Goal: Task Accomplishment & Management: Manage account settings

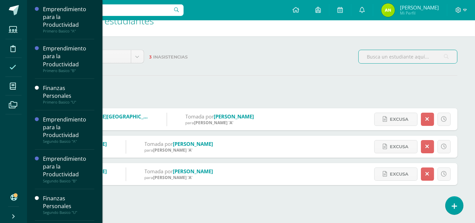
scroll to position [15, 0]
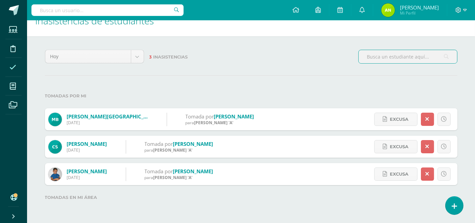
click at [195, 89] on label "Tomadas por mi" at bounding box center [251, 96] width 412 height 14
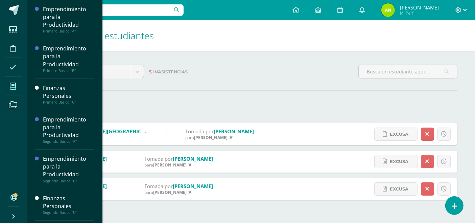
click at [16, 87] on span at bounding box center [12, 85] width 15 height 15
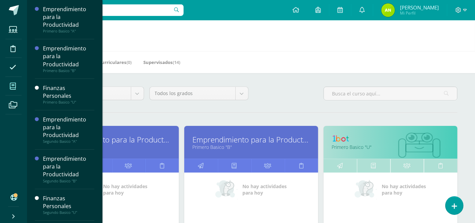
click at [147, 135] on link "Emprendimiento para la Productividad" at bounding box center [111, 139] width 117 height 10
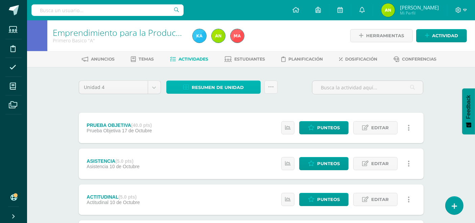
click at [218, 85] on span "Resumen de unidad" at bounding box center [218, 87] width 52 height 12
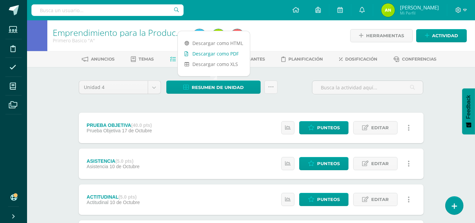
click at [217, 53] on link "Descargar como PDF" at bounding box center [214, 53] width 72 height 10
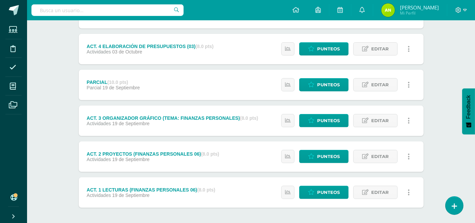
scroll to position [251, 0]
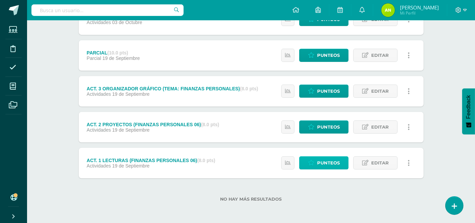
click at [336, 160] on span "Punteos" at bounding box center [328, 162] width 23 height 12
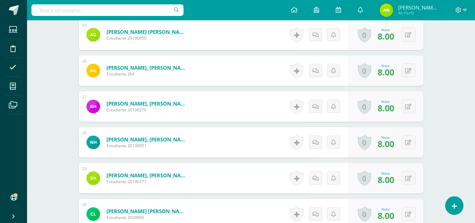
scroll to position [719, 0]
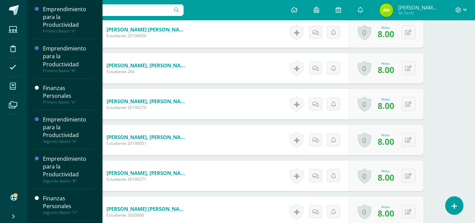
click at [10, 83] on icon at bounding box center [13, 86] width 6 height 7
click at [12, 87] on icon at bounding box center [13, 86] width 6 height 7
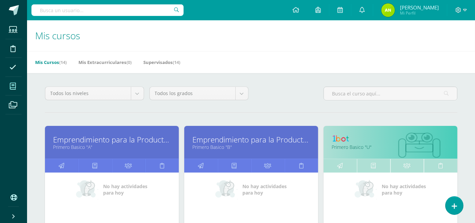
click at [204, 139] on link "Emprendimiento para la Productividad" at bounding box center [251, 139] width 117 height 10
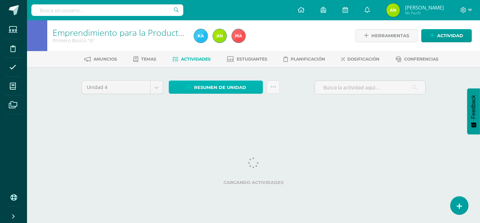
click at [230, 84] on span "Resumen de unidad" at bounding box center [220, 87] width 52 height 12
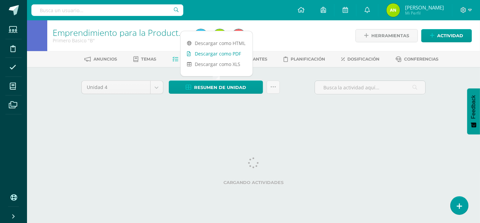
click at [218, 52] on link "Descargar como PDF" at bounding box center [217, 53] width 72 height 10
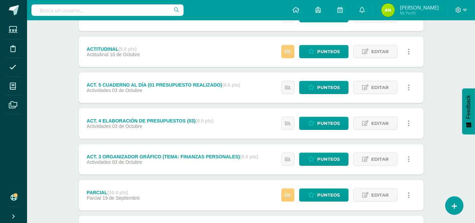
scroll to position [172, 0]
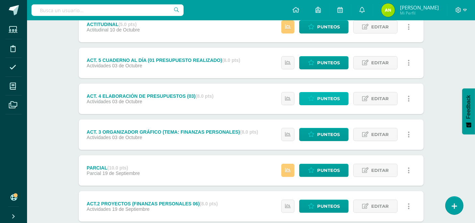
click at [338, 94] on span "Punteos" at bounding box center [328, 98] width 23 height 12
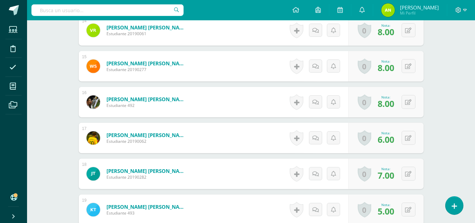
scroll to position [683, 0]
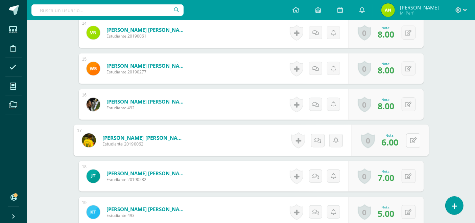
click at [412, 138] on button at bounding box center [413, 140] width 14 height 14
type input "8"
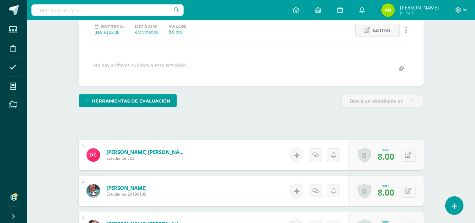
scroll to position [0, 0]
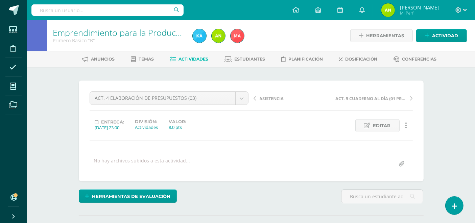
click at [197, 55] on link "Actividades" at bounding box center [189, 59] width 38 height 11
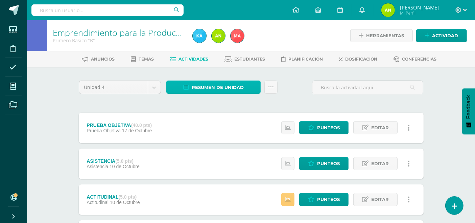
click at [208, 87] on span "Resumen de unidad" at bounding box center [218, 87] width 52 height 12
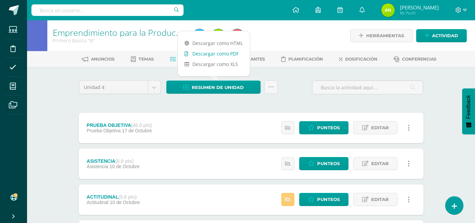
click at [217, 54] on link "Descargar como PDF" at bounding box center [214, 53] width 72 height 10
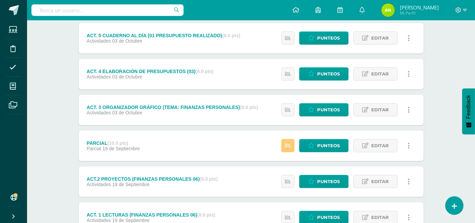
scroll to position [198, 0]
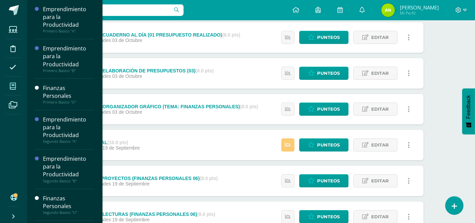
click at [8, 85] on span at bounding box center [12, 85] width 15 height 15
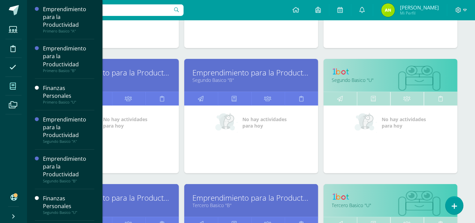
scroll to position [158, 0]
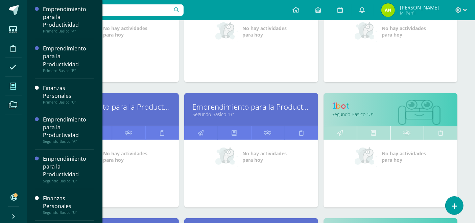
click at [117, 105] on link "Emprendimiento para la Productividad" at bounding box center [111, 106] width 117 height 10
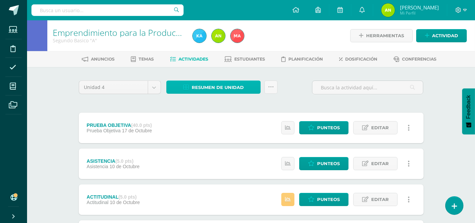
click at [222, 84] on span "Resumen de unidad" at bounding box center [218, 87] width 52 height 12
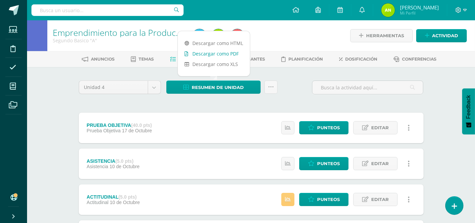
click at [219, 53] on link "Descargar como PDF" at bounding box center [214, 53] width 72 height 10
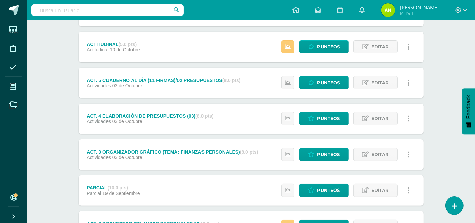
scroll to position [153, 0]
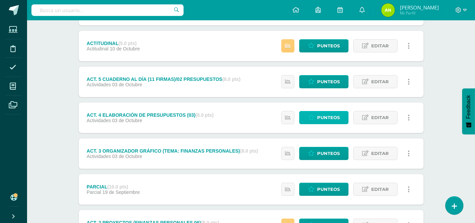
click at [347, 115] on link "Punteos" at bounding box center [323, 117] width 49 height 13
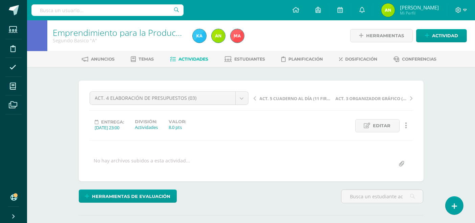
click at [197, 61] on span "Actividades" at bounding box center [193, 58] width 30 height 5
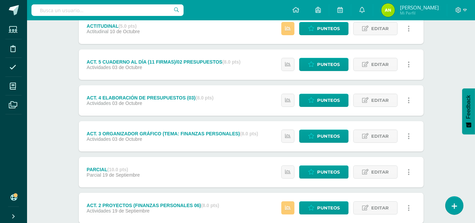
scroll to position [184, 0]
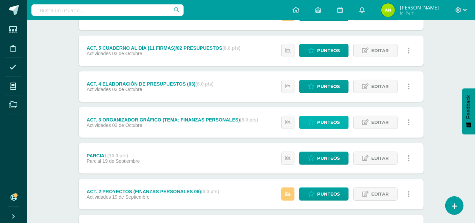
click at [338, 120] on span "Punteos" at bounding box center [328, 122] width 23 height 12
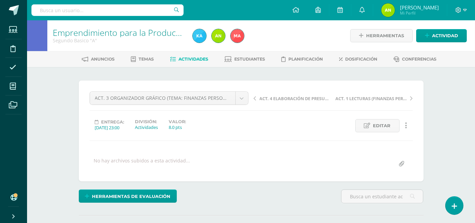
click at [179, 58] on span "Actividades" at bounding box center [193, 58] width 30 height 5
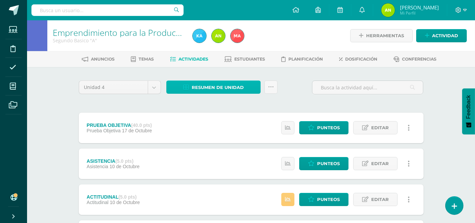
click at [209, 83] on span "Resumen de unidad" at bounding box center [218, 87] width 52 height 12
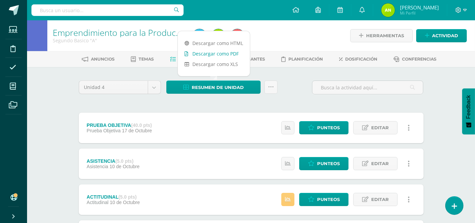
click at [219, 54] on link "Descargar como PDF" at bounding box center [214, 53] width 72 height 10
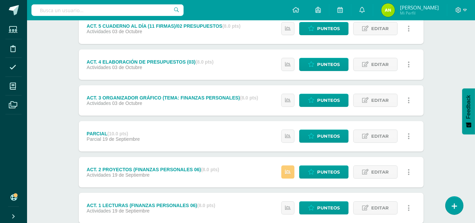
scroll to position [211, 0]
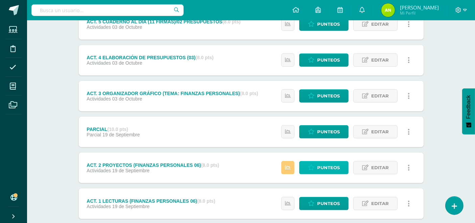
click at [334, 163] on span "Punteos" at bounding box center [328, 167] width 23 height 12
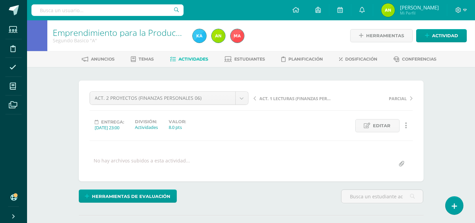
click at [279, 99] on span "ACT. 1 LECTURAS (FINANZAS PERSONALES 06)" at bounding box center [295, 98] width 72 height 6
click at [303, 99] on span "ACT. 3 ORGANIZADOR GRÁFICO (TEMA: FINANZAS PERSONALES)" at bounding box center [295, 98] width 72 height 6
click at [306, 97] on span "ACT. 4 ELABORACIÓN DE PRESUPUESTOS (03)" at bounding box center [295, 98] width 72 height 6
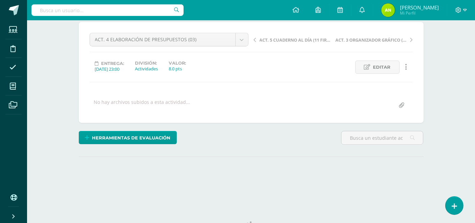
scroll to position [86, 0]
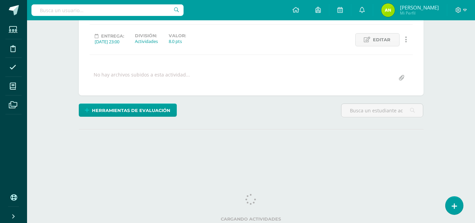
drag, startPoint x: 478, startPoint y: 22, endPoint x: 480, endPoint y: 105, distance: 83.1
click at [475, 105] on html "Estudiantes Disciplina Asistencia Mis cursos Archivos Soporte Ayuda Reportar un…" at bounding box center [237, 48] width 475 height 268
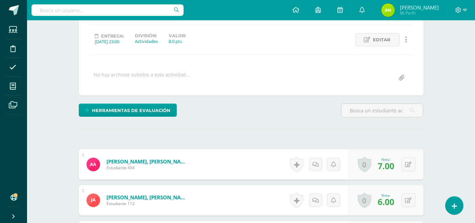
drag, startPoint x: 472, startPoint y: 52, endPoint x: 480, endPoint y: 51, distance: 8.0
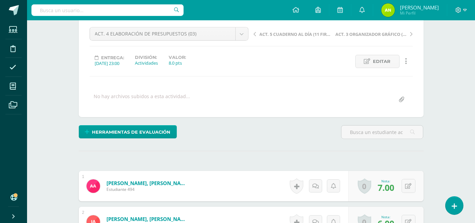
scroll to position [0, 0]
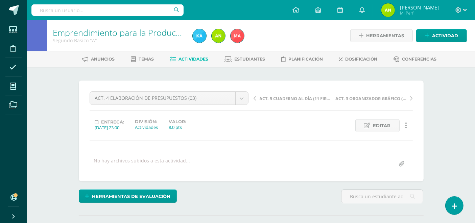
click at [298, 96] on span "ACT. 5 CUADERNO AL DÍA (11 FIRMAS)/02 PRESUPUESTOS" at bounding box center [295, 98] width 72 height 6
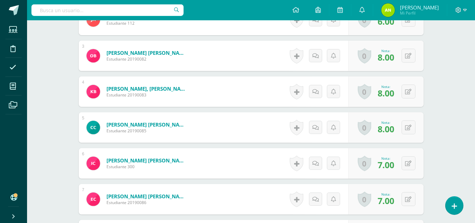
scroll to position [266, 0]
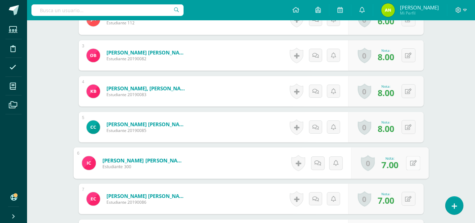
click at [409, 161] on button at bounding box center [413, 163] width 14 height 14
type input "8"
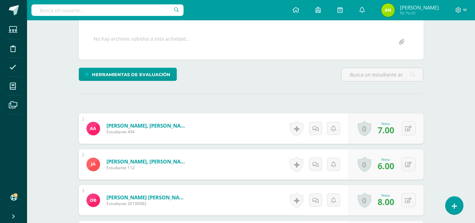
scroll to position [0, 0]
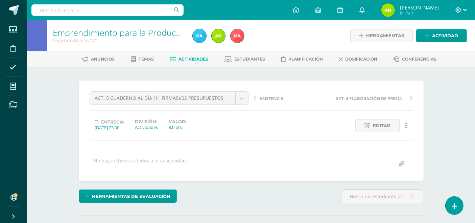
click at [196, 59] on span "Actividades" at bounding box center [193, 58] width 30 height 5
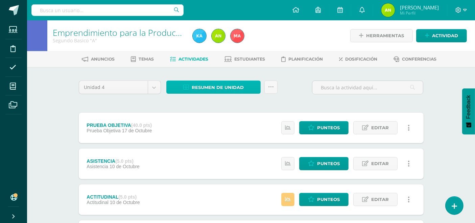
click at [224, 89] on span "Resumen de unidad" at bounding box center [218, 87] width 52 height 12
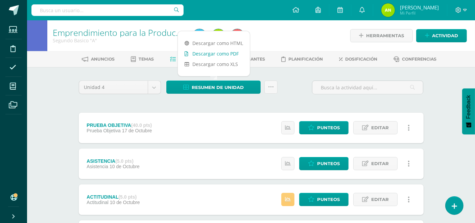
click at [213, 56] on link "Descargar como PDF" at bounding box center [214, 53] width 72 height 10
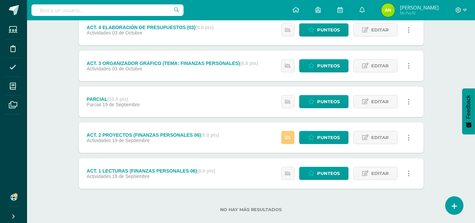
scroll to position [251, 0]
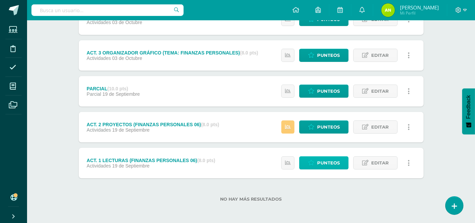
click at [328, 159] on span "Punteos" at bounding box center [328, 162] width 23 height 12
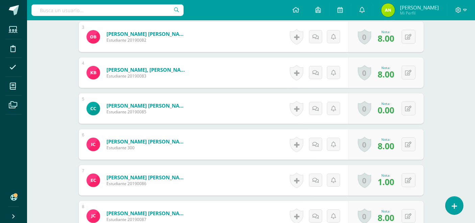
scroll to position [289, 0]
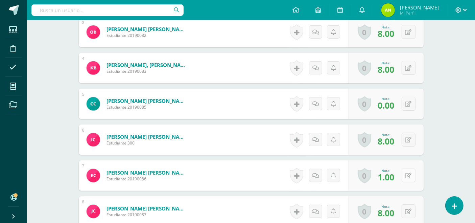
click at [409, 178] on button at bounding box center [408, 175] width 14 height 14
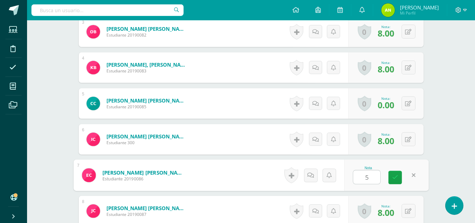
scroll to position [290, 0]
type input "5"
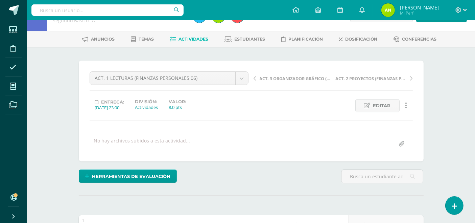
scroll to position [0, 0]
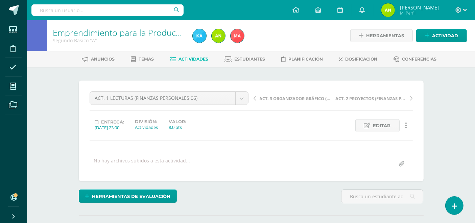
click at [362, 98] on span "ACT. 2 PROYECTOS (FINANZAS PERSONALES 06)" at bounding box center [371, 98] width 72 height 6
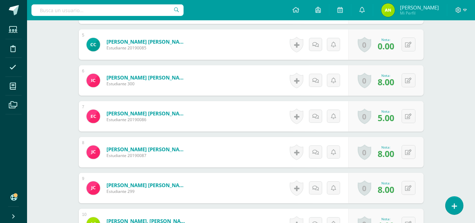
scroll to position [346, 0]
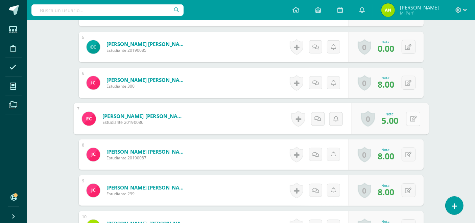
click at [408, 120] on button at bounding box center [413, 118] width 14 height 14
type input "4"
click at [445, 126] on div "Emprendimiento para la Productividad Segundo Basico "A" Herramientas Detalle de…" at bounding box center [251, 193] width 448 height 1038
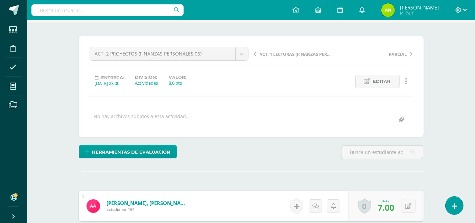
scroll to position [24, 0]
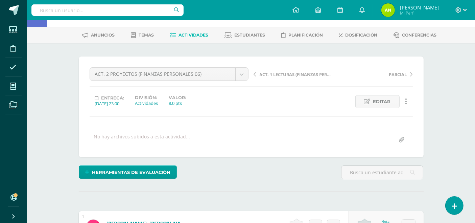
click at [192, 34] on span "Actividades" at bounding box center [193, 34] width 30 height 5
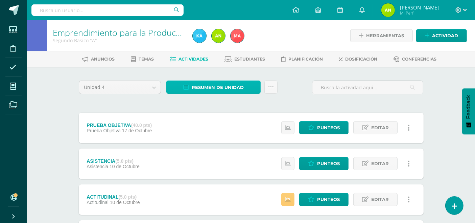
click at [208, 84] on span "Resumen de unidad" at bounding box center [218, 87] width 52 height 12
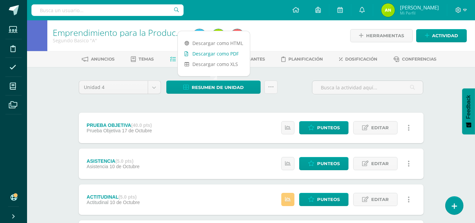
click at [219, 52] on link "Descargar como PDF" at bounding box center [214, 53] width 72 height 10
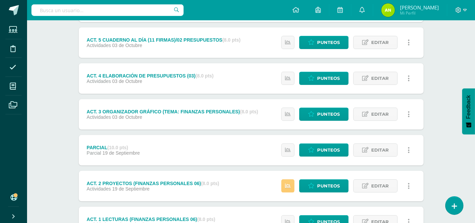
scroll to position [200, 0]
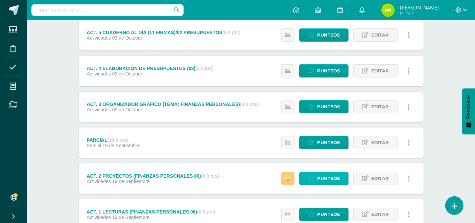
click at [324, 176] on span "Punteos" at bounding box center [328, 178] width 23 height 12
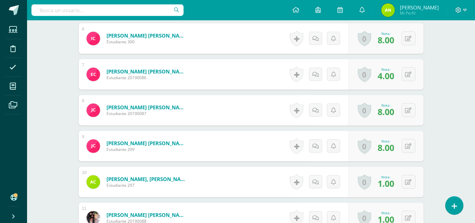
scroll to position [391, 0]
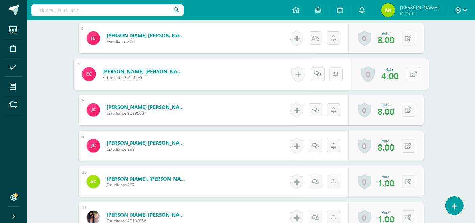
click at [407, 74] on button at bounding box center [413, 74] width 14 height 14
click at [407, 74] on button at bounding box center [408, 74] width 14 height 14
type input "4"
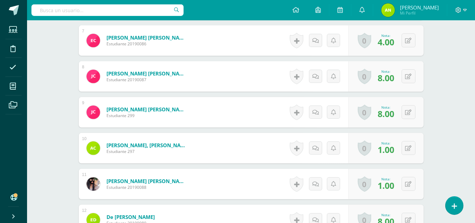
scroll to position [0, 0]
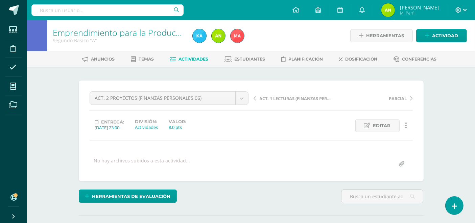
click at [191, 60] on span "Actividades" at bounding box center [193, 58] width 30 height 5
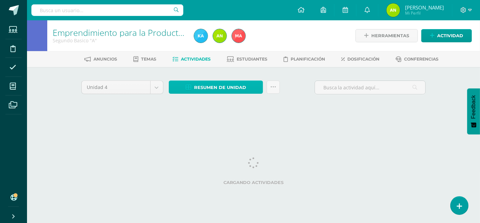
click at [218, 87] on span "Resumen de unidad" at bounding box center [220, 87] width 52 height 12
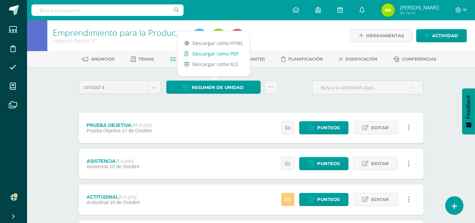
click at [225, 54] on link "Descargar como PDF" at bounding box center [214, 53] width 72 height 10
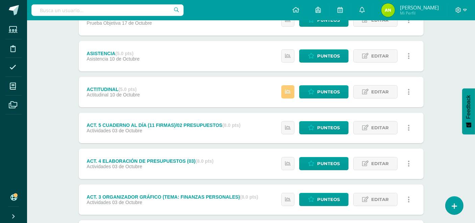
scroll to position [108, 0]
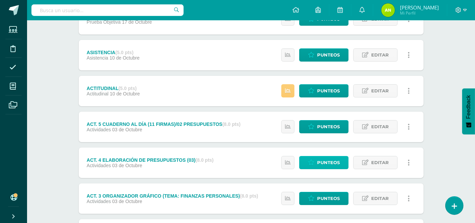
click at [337, 160] on span "Punteos" at bounding box center [328, 162] width 23 height 12
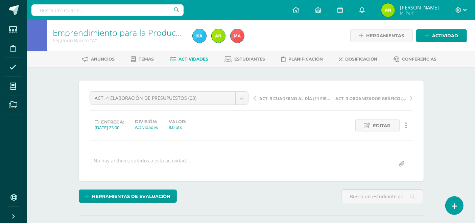
click at [292, 99] on span "ACT. 5 CUADERNO AL DÍA (11 FIRMAS)/02 PRESUPUESTOS" at bounding box center [295, 98] width 72 height 6
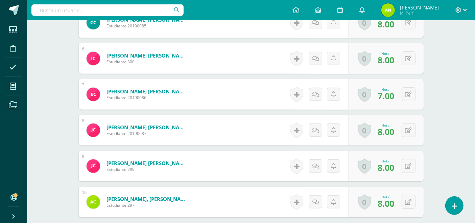
scroll to position [371, 0]
click at [410, 132] on button at bounding box center [408, 130] width 14 height 14
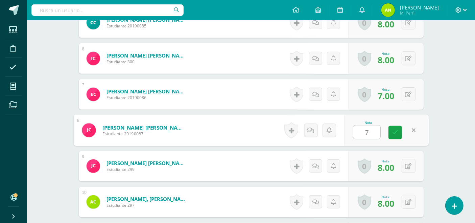
scroll to position [371, 0]
type input "7"
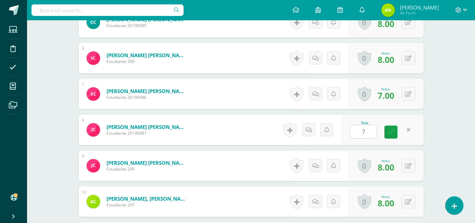
click at [440, 110] on div "Emprendimiento para la Productividad Segundo Basico "A" Herramientas Detalle de…" at bounding box center [251, 149] width 448 height 1000
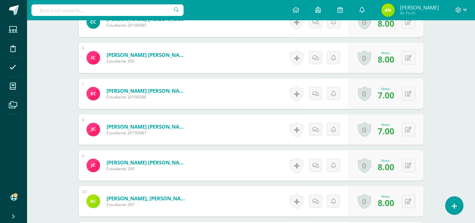
scroll to position [0, 0]
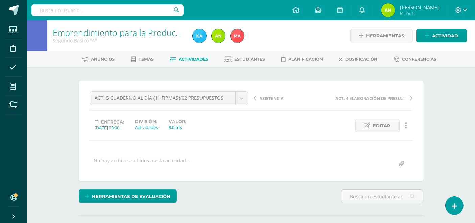
click at [191, 59] on span "Actividades" at bounding box center [193, 58] width 30 height 5
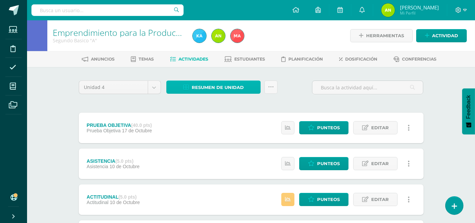
click at [209, 86] on span "Resumen de unidad" at bounding box center [218, 87] width 52 height 12
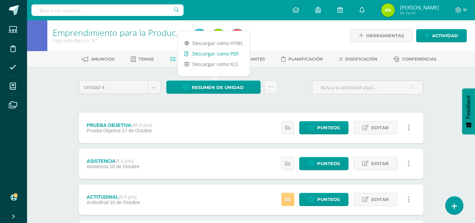
click at [215, 52] on link "Descargar como PDF" at bounding box center [214, 53] width 72 height 10
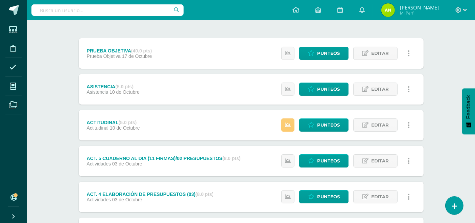
scroll to position [87, 0]
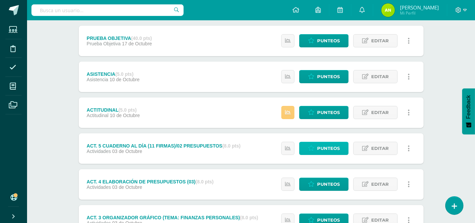
click at [333, 149] on span "Punteos" at bounding box center [328, 148] width 23 height 12
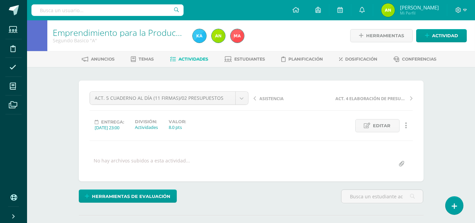
click at [364, 100] on span "ACT. 4 ELABORACIÓN DE PRESUPUESTOS (03)" at bounding box center [371, 98] width 72 height 6
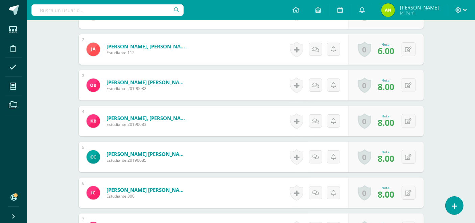
scroll to position [298, 0]
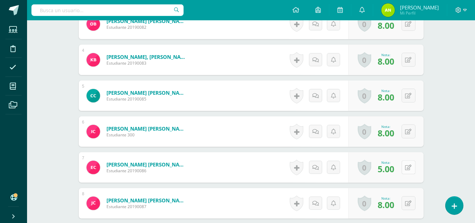
click at [405, 169] on div "0 Logros Logros obtenidos Aún no hay logros agregados Nota: 5.00" at bounding box center [385, 167] width 75 height 30
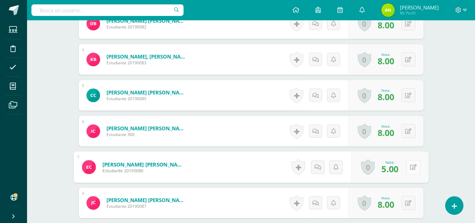
scroll to position [298, 0]
click at [415, 168] on icon at bounding box center [412, 167] width 7 height 6
type input "6"
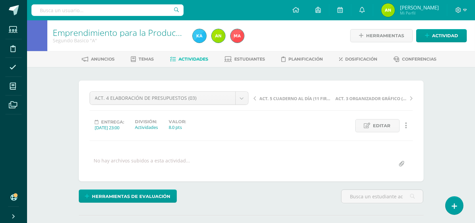
click at [186, 60] on span "Actividades" at bounding box center [193, 58] width 30 height 5
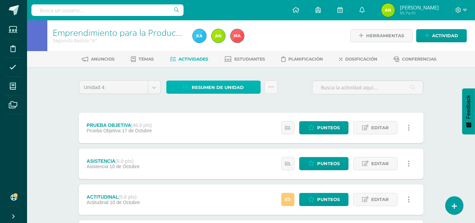
click at [216, 85] on span "Resumen de unidad" at bounding box center [218, 87] width 52 height 12
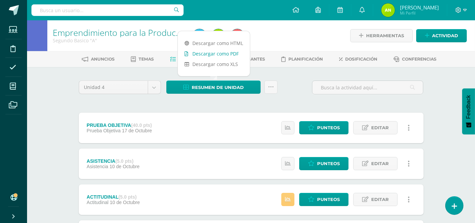
click at [229, 53] on link "Descargar como PDF" at bounding box center [214, 53] width 72 height 10
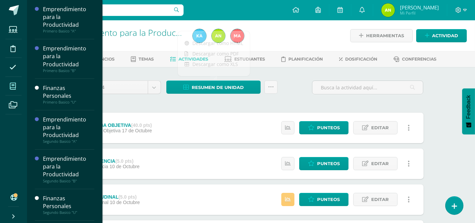
click at [20, 84] on span at bounding box center [12, 85] width 15 height 15
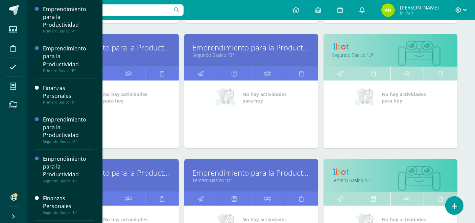
scroll to position [224, 0]
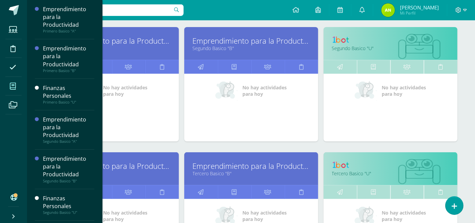
click at [219, 40] on link "Emprendimiento para la Productividad" at bounding box center [251, 40] width 117 height 10
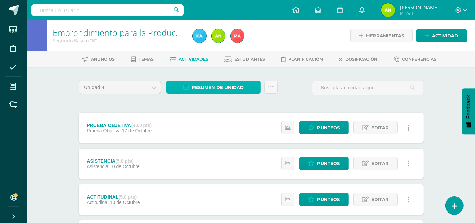
click at [228, 83] on span "Resumen de unidad" at bounding box center [218, 87] width 52 height 12
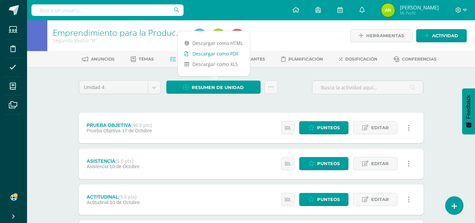
click at [227, 53] on link "Descargar como PDF" at bounding box center [214, 53] width 72 height 10
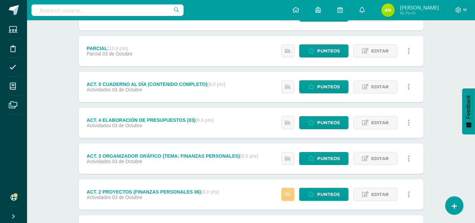
scroll to position [187, 0]
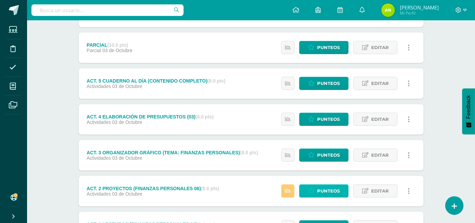
click at [326, 194] on span "Punteos" at bounding box center [328, 190] width 23 height 12
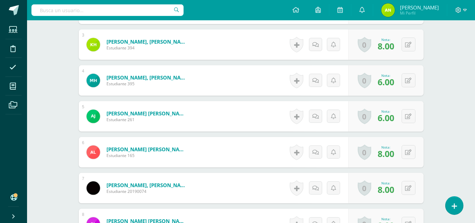
scroll to position [280, 0]
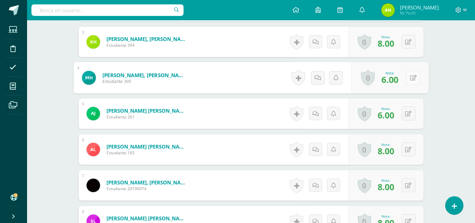
click at [410, 79] on button at bounding box center [413, 78] width 14 height 14
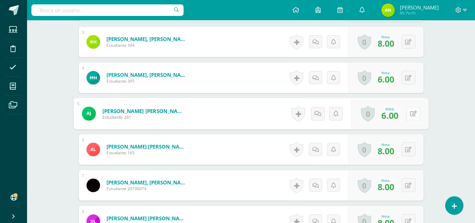
click at [411, 116] on button at bounding box center [413, 113] width 14 height 14
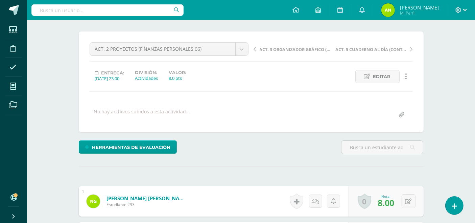
scroll to position [0, 0]
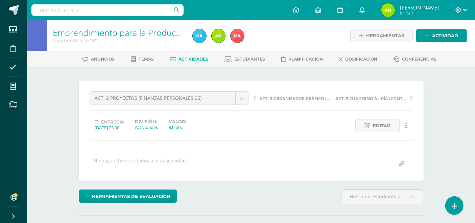
click at [282, 98] on span "ACT. 3 ORGANIZADOR GRÁFICO (TEMA: FINANZAS PERSONALES)" at bounding box center [295, 98] width 72 height 6
click at [191, 58] on span "Actividades" at bounding box center [193, 58] width 30 height 5
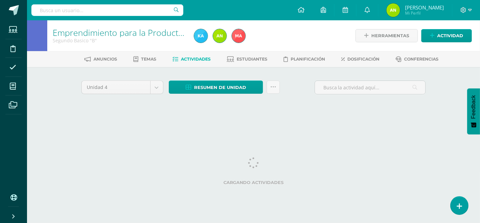
drag, startPoint x: 480, startPoint y: 59, endPoint x: 480, endPoint y: 88, distance: 28.7
click at [480, 88] on div "Emprendimiento para la Productividad Segundo Basico "B" Herramientas Detalle de…" at bounding box center [253, 73] width 453 height 106
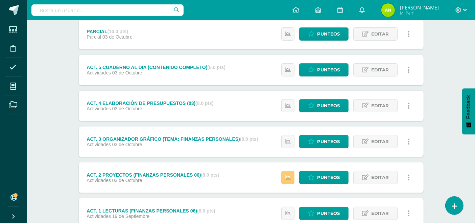
scroll to position [237, 0]
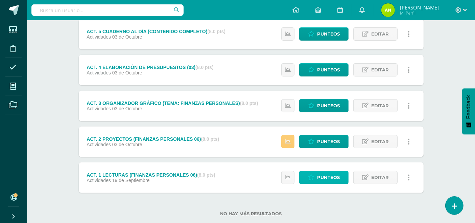
click at [329, 178] on span "Punteos" at bounding box center [328, 177] width 23 height 12
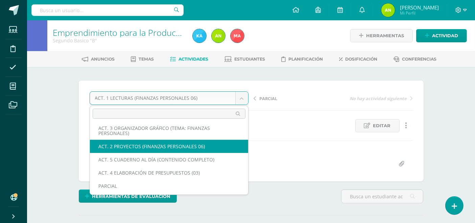
select select "/dashboard/teacher/grade-activity/123083/"
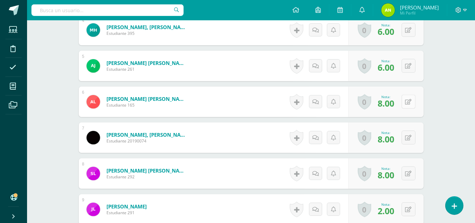
scroll to position [328, 0]
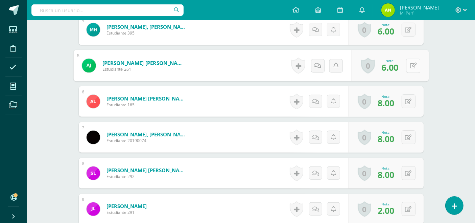
click at [410, 62] on icon at bounding box center [412, 65] width 7 height 6
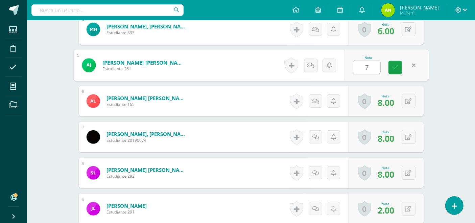
type input "7"
click at [440, 90] on div "Emprendimiento para la Productividad Segundo Basico "B" Herramientas Detalle de…" at bounding box center [251, 193] width 448 height 1003
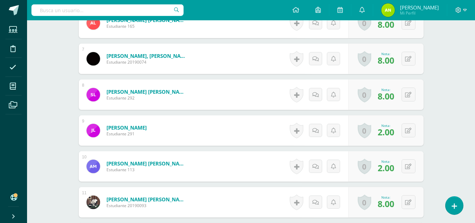
scroll to position [410, 0]
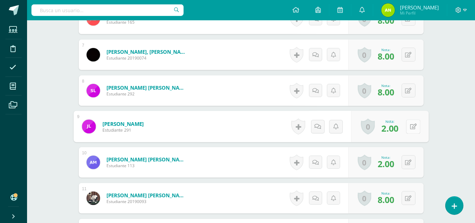
click at [411, 124] on button at bounding box center [413, 126] width 14 height 14
type input "3"
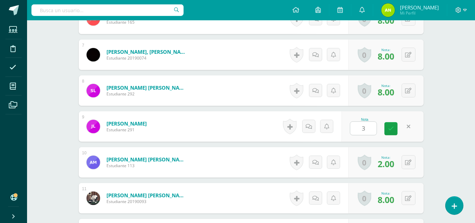
click at [460, 129] on div "Emprendimiento para la Productividad Segundo Basico "B" Herramientas Detalle de…" at bounding box center [251, 111] width 448 height 1003
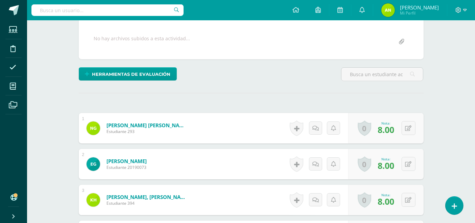
scroll to position [0, 0]
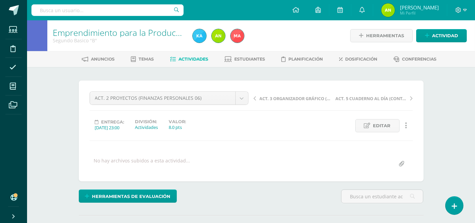
click at [188, 58] on span "Actividades" at bounding box center [193, 58] width 30 height 5
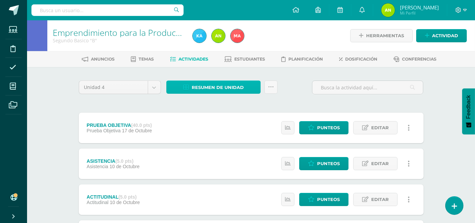
click at [222, 89] on span "Resumen de unidad" at bounding box center [218, 87] width 52 height 12
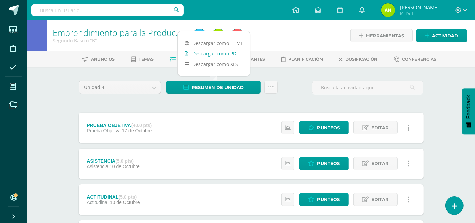
click at [218, 53] on link "Descargar como PDF" at bounding box center [214, 53] width 72 height 10
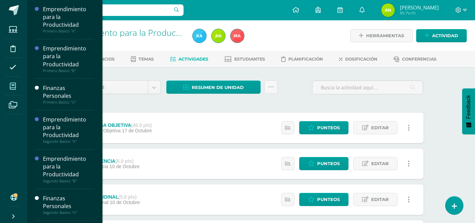
click at [15, 86] on icon at bounding box center [13, 86] width 6 height 7
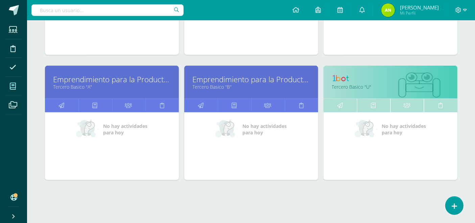
scroll to position [320, 0]
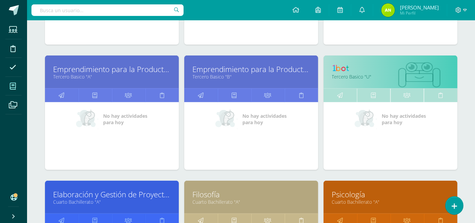
click at [214, 69] on link "Emprendimiento para la Productividad" at bounding box center [251, 69] width 117 height 10
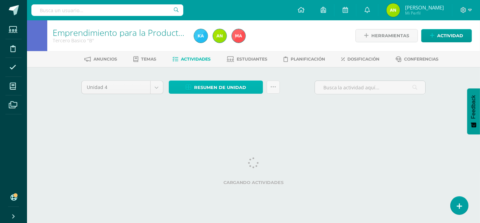
click at [223, 92] on span "Resumen de unidad" at bounding box center [220, 87] width 52 height 12
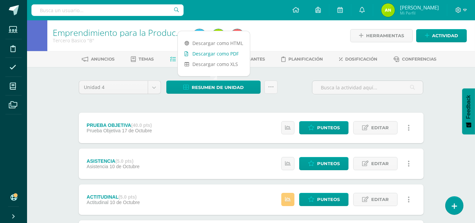
click at [209, 53] on link "Descargar como PDF" at bounding box center [214, 53] width 72 height 10
click at [226, 54] on link "Descargar como PDF" at bounding box center [214, 53] width 72 height 10
